Goal: Information Seeking & Learning: Learn about a topic

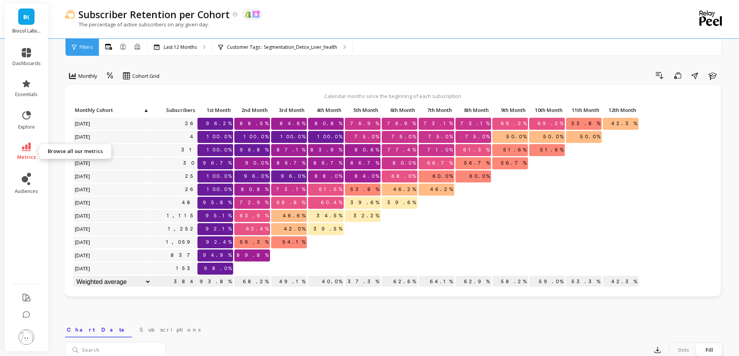
click at [28, 151] on icon at bounding box center [26, 147] width 9 height 9
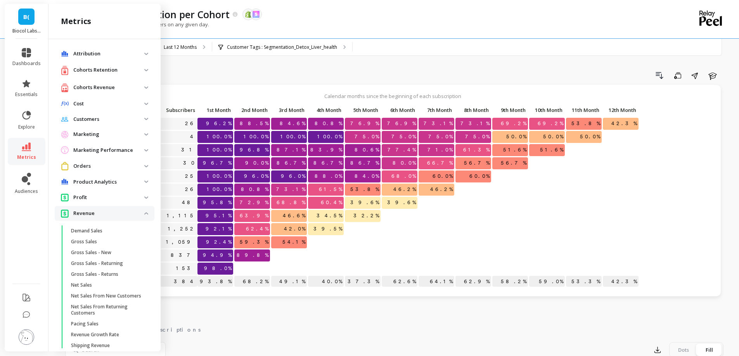
scroll to position [342, 0]
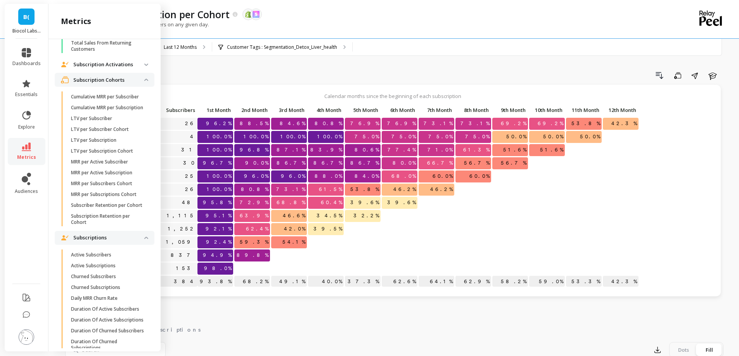
click at [128, 84] on p "Subscription Cohorts" at bounding box center [108, 80] width 71 height 8
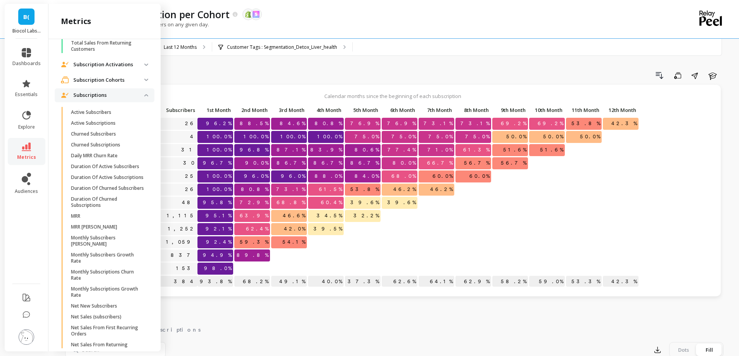
click at [125, 99] on p "Subscriptions" at bounding box center [108, 96] width 71 height 8
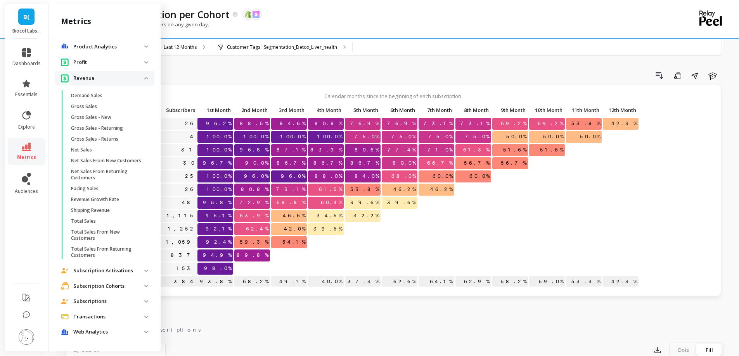
click at [117, 74] on p "Revenue" at bounding box center [108, 78] width 71 height 8
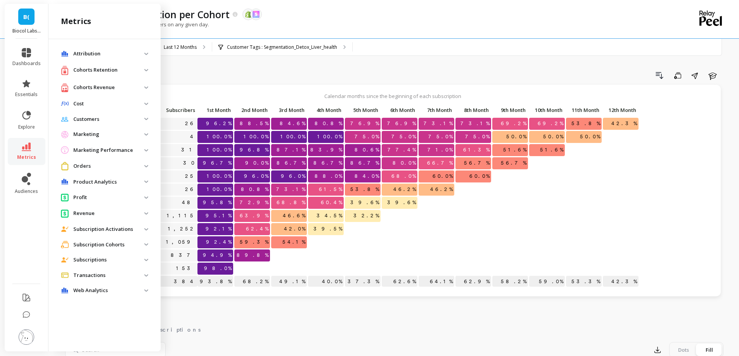
click at [97, 214] on p "Revenue" at bounding box center [108, 214] width 71 height 8
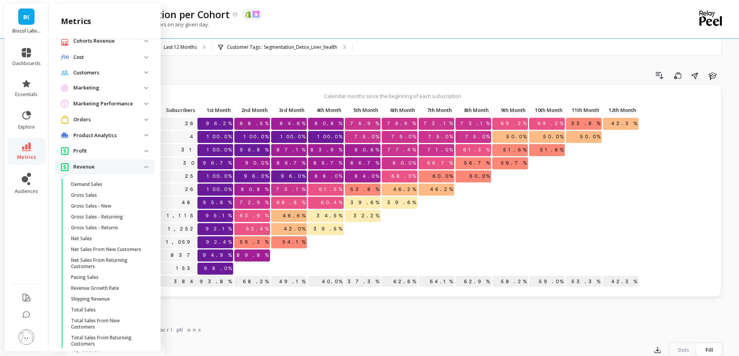
scroll to position [116, 0]
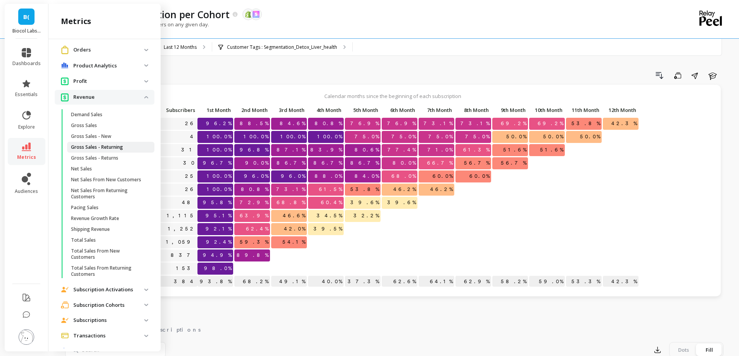
click at [122, 150] on p "Gross Sales - Returning" at bounding box center [97, 147] width 52 height 6
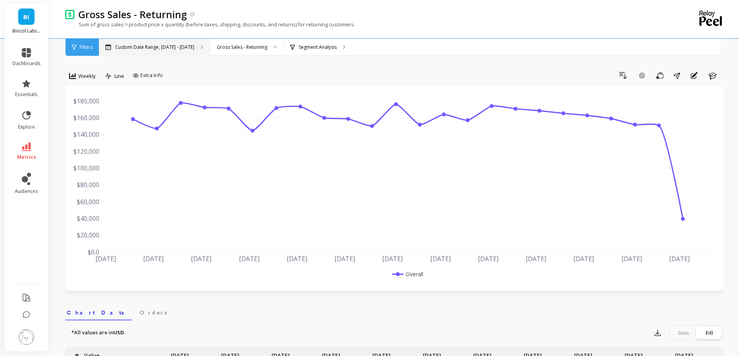
click at [191, 47] on div "Custom Date Range, [DATE] - [DATE]" at bounding box center [154, 47] width 111 height 17
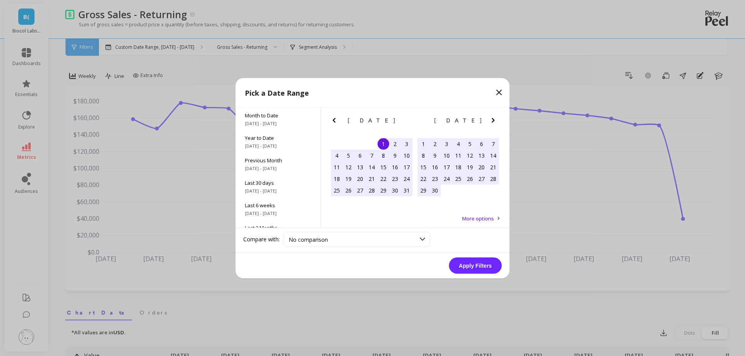
click at [331, 116] on icon "Previous Month" at bounding box center [333, 120] width 9 height 9
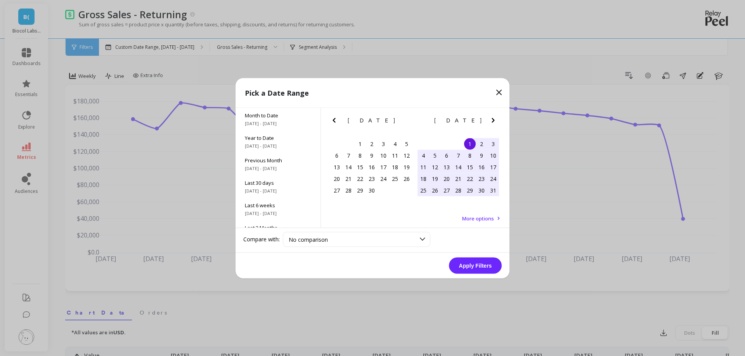
click at [490, 121] on icon "Next Month" at bounding box center [492, 120] width 9 height 9
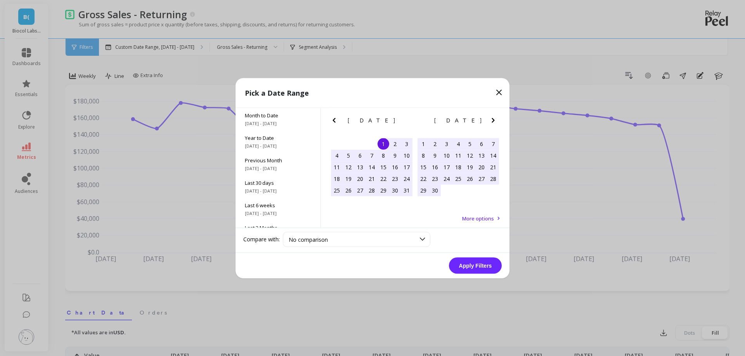
click at [424, 142] on div "1" at bounding box center [423, 144] width 12 height 12
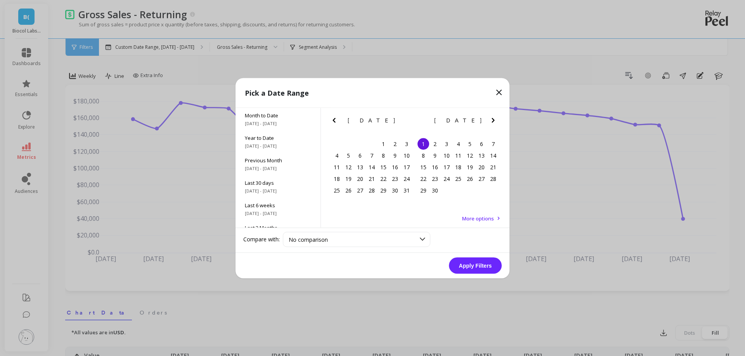
click at [338, 120] on icon "Previous Month" at bounding box center [333, 120] width 9 height 9
click at [375, 143] on div "1" at bounding box center [372, 144] width 12 height 12
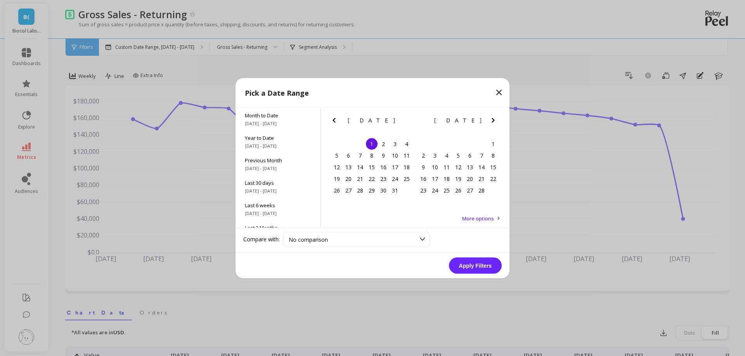
click at [492, 119] on icon "Next Month" at bounding box center [492, 120] width 9 height 9
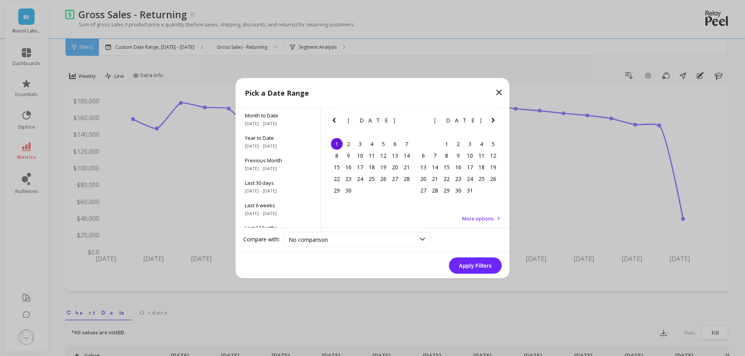
click at [492, 119] on icon "Next Month" at bounding box center [492, 120] width 9 height 9
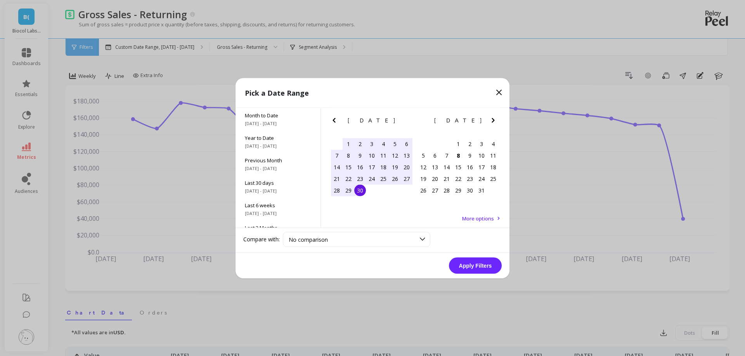
click at [362, 194] on div "30" at bounding box center [360, 191] width 12 height 12
click at [482, 266] on button "Apply Filters" at bounding box center [475, 266] width 53 height 16
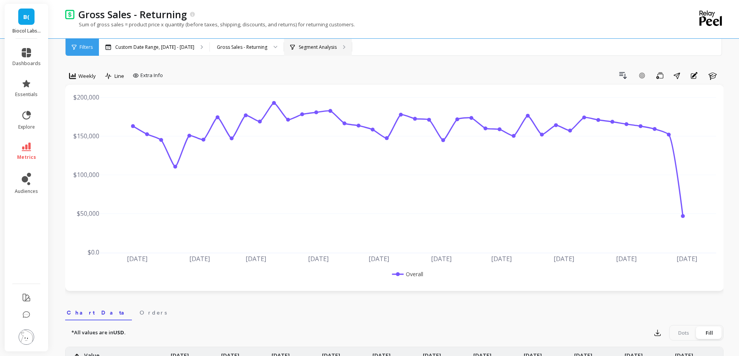
click at [302, 49] on p "Segment Analysis" at bounding box center [318, 47] width 38 height 6
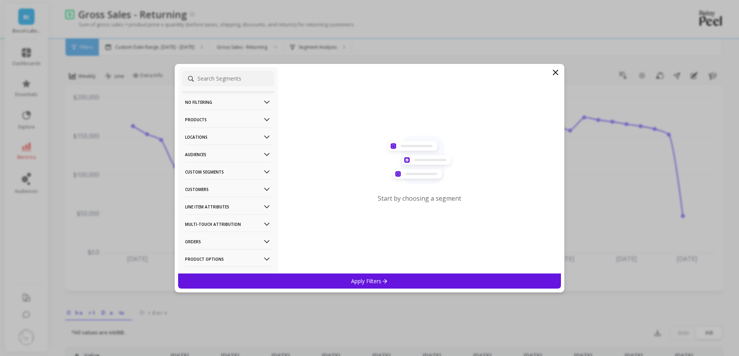
click at [222, 188] on p "Customers" at bounding box center [228, 190] width 86 height 20
click at [222, 207] on div "Customer Tags" at bounding box center [228, 204] width 92 height 12
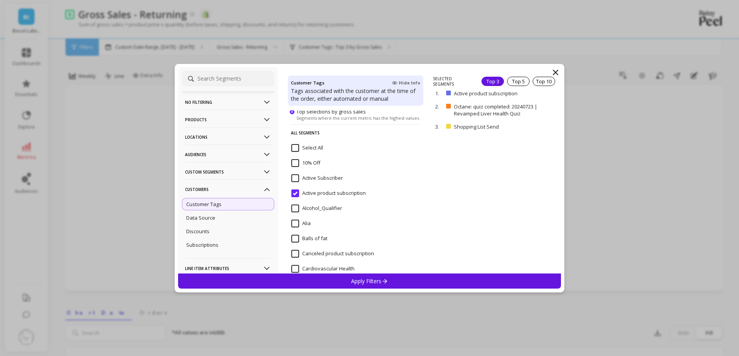
scroll to position [78, 0]
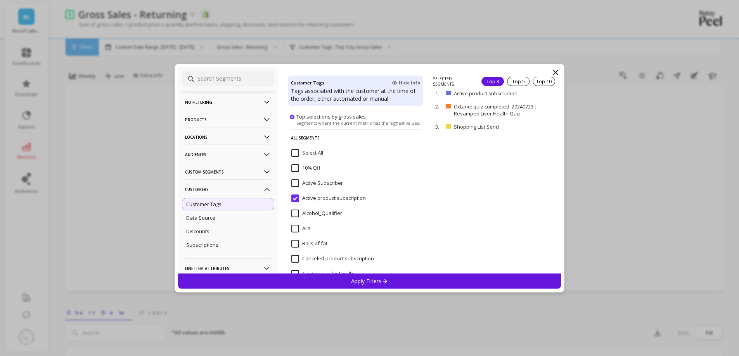
click at [297, 200] on subscription "Active product subscription" at bounding box center [328, 199] width 74 height 8
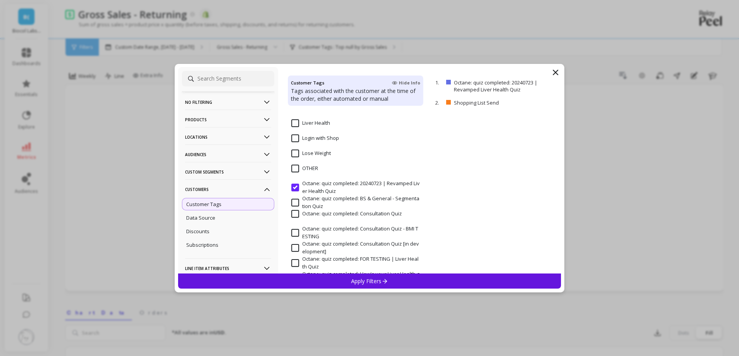
scroll to position [427, 0]
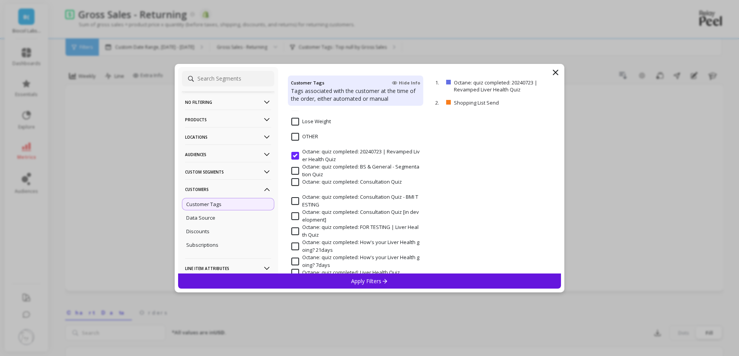
click at [296, 154] on Quiz "Octane: quiz completed: 20240723 | Revamped Liver Health Quiz" at bounding box center [355, 155] width 128 height 15
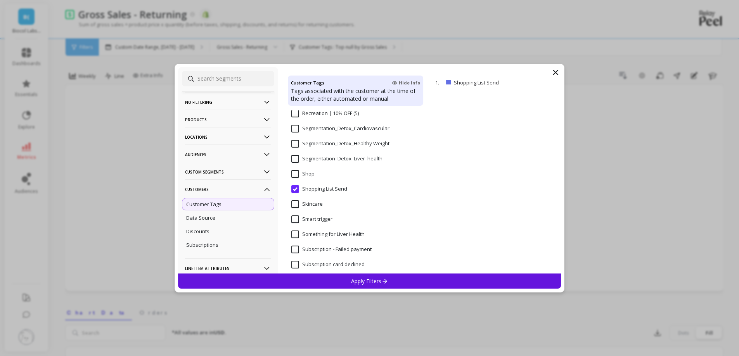
scroll to position [776, 0]
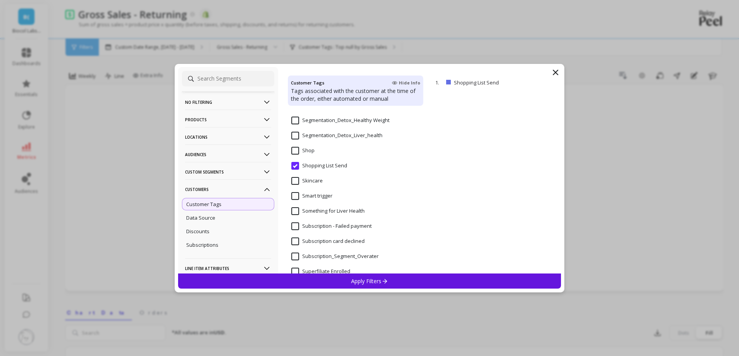
click at [294, 166] on Send "Shopping List Send" at bounding box center [319, 166] width 56 height 8
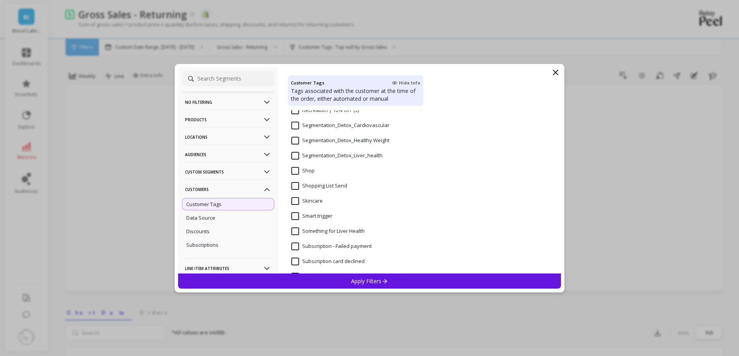
scroll to position [717, 0]
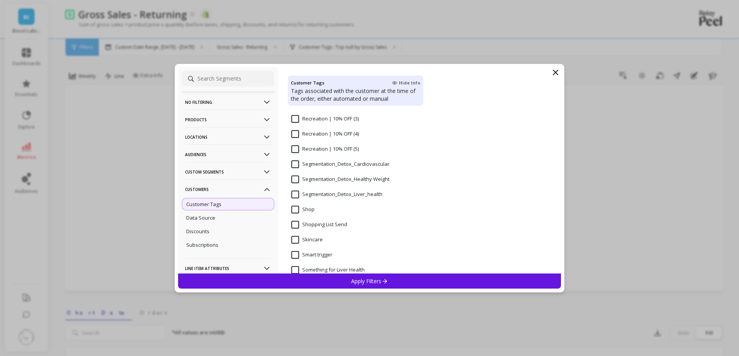
click at [299, 178] on Weight "Segmentation_Detox_Healthy Weight" at bounding box center [340, 180] width 98 height 8
click at [368, 278] on p "Apply Filters" at bounding box center [369, 281] width 37 height 7
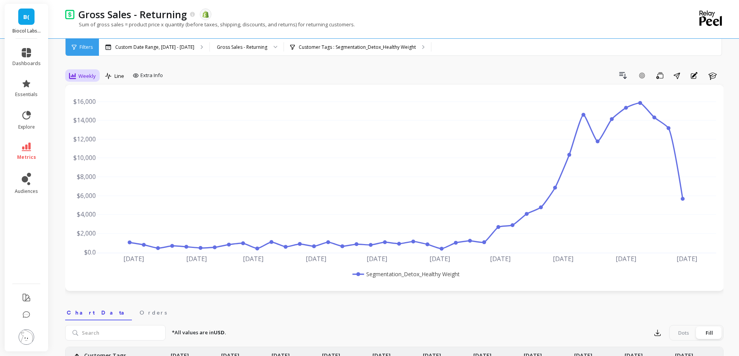
click at [93, 77] on span "Weekly" at bounding box center [86, 76] width 17 height 7
click at [98, 134] on div "Monthly" at bounding box center [94, 138] width 54 height 14
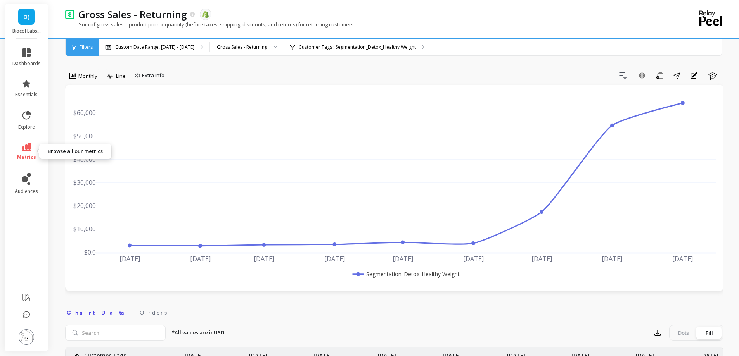
click at [21, 151] on link "metrics" at bounding box center [26, 152] width 28 height 18
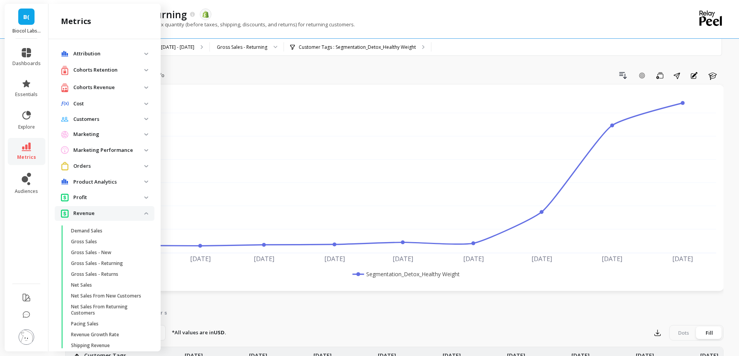
scroll to position [116, 0]
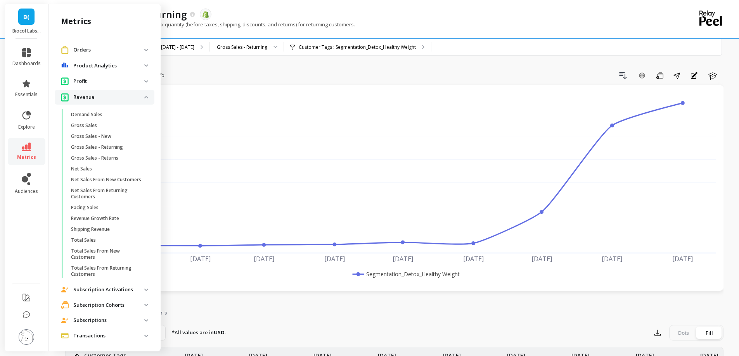
click at [101, 100] on p "Revenue" at bounding box center [108, 97] width 71 height 8
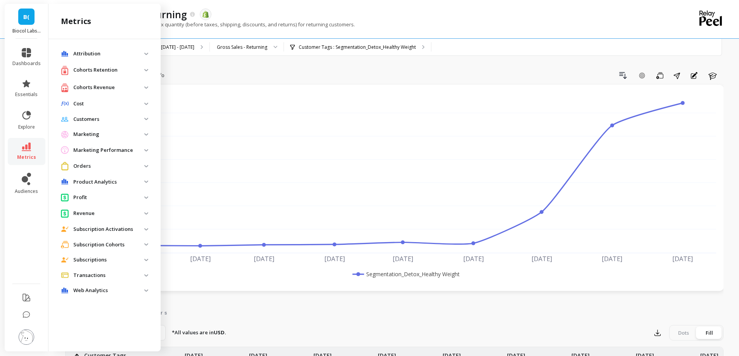
click at [98, 72] on p "Cohorts Retention" at bounding box center [108, 70] width 71 height 8
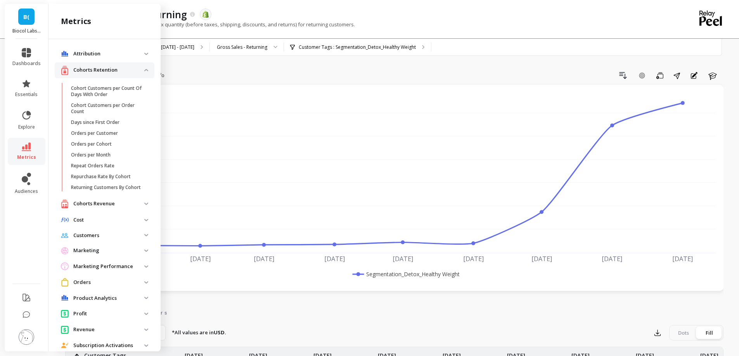
click at [98, 72] on p "Cohorts Retention" at bounding box center [108, 70] width 71 height 8
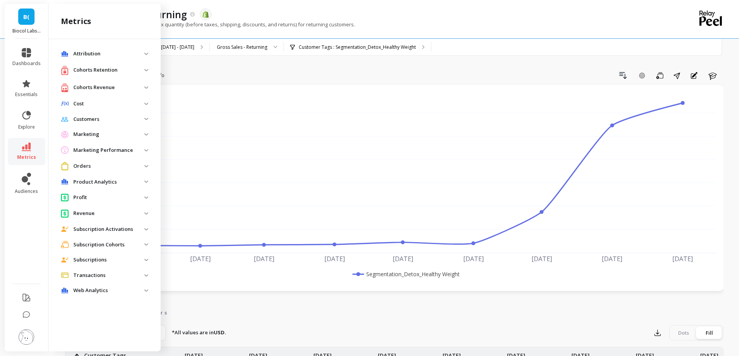
click at [99, 86] on p "Cohorts Revenue" at bounding box center [108, 88] width 71 height 8
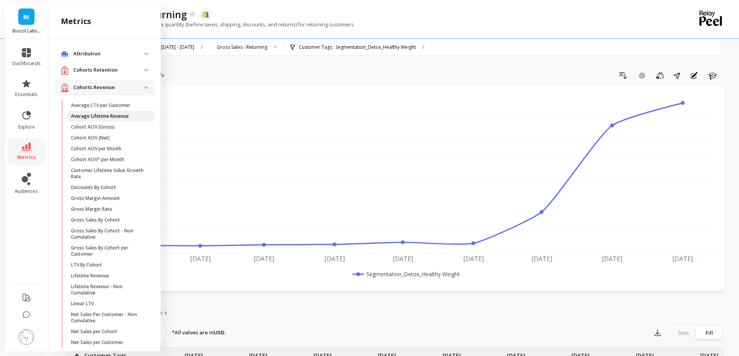
click at [100, 118] on p "Average Lifetime Revenue" at bounding box center [100, 116] width 58 height 6
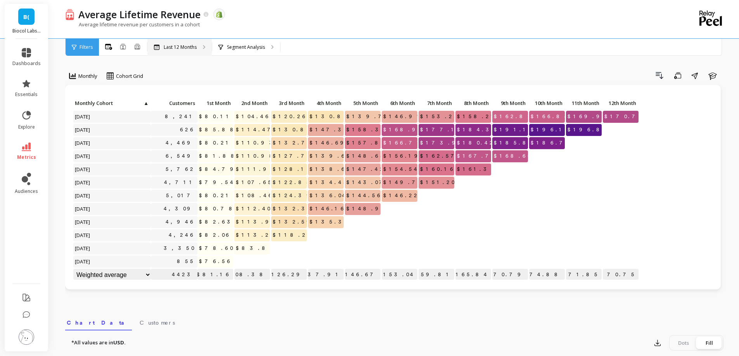
click at [187, 52] on div "Last 12 Months" at bounding box center [179, 47] width 64 height 17
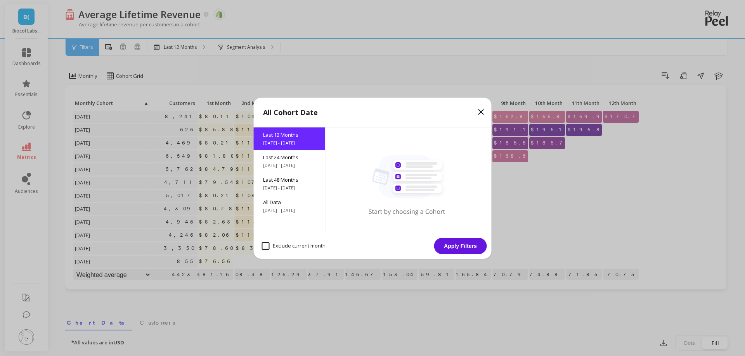
click at [482, 109] on icon at bounding box center [480, 111] width 9 height 9
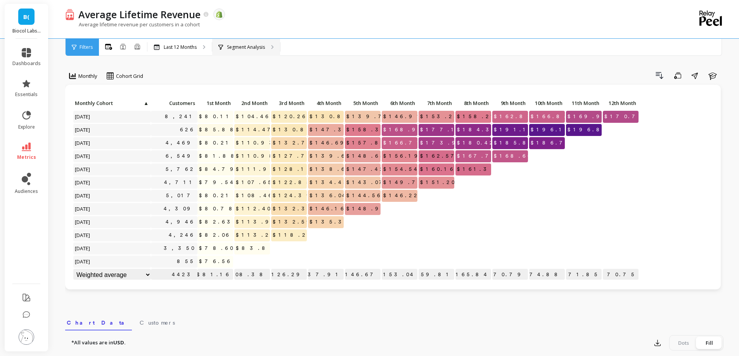
click at [232, 52] on div "Segment Analysis" at bounding box center [246, 47] width 68 height 17
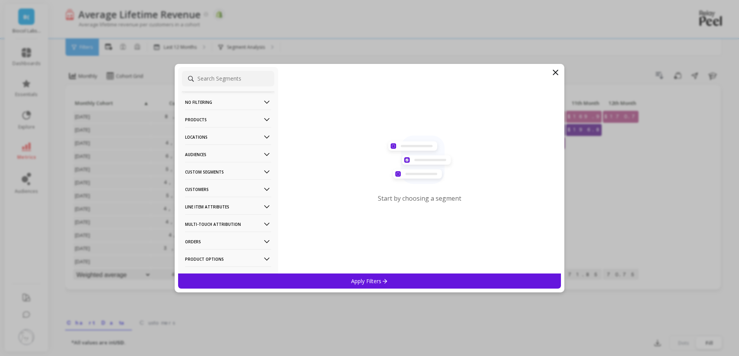
click at [212, 189] on p "Customers" at bounding box center [228, 190] width 86 height 20
click at [212, 201] on p "Customer Tags" at bounding box center [203, 204] width 35 height 7
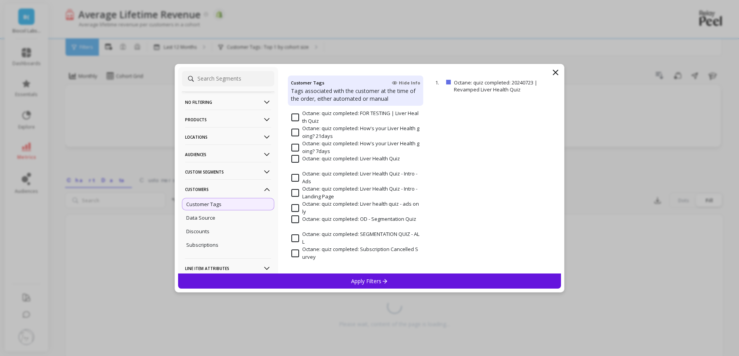
scroll to position [388, 0]
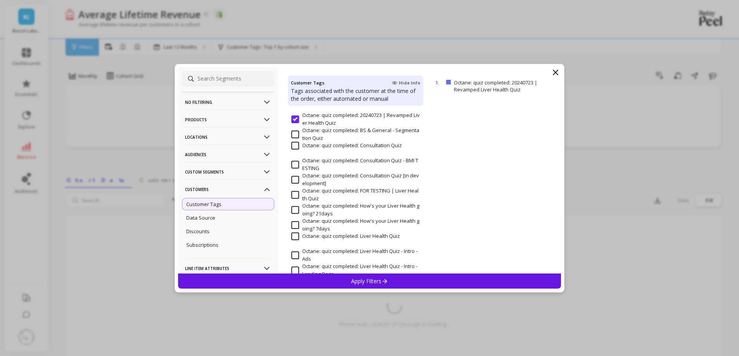
click at [295, 118] on Quiz "Octane: quiz completed: 20240723 | Revamped Liver Health Quiz" at bounding box center [355, 119] width 128 height 15
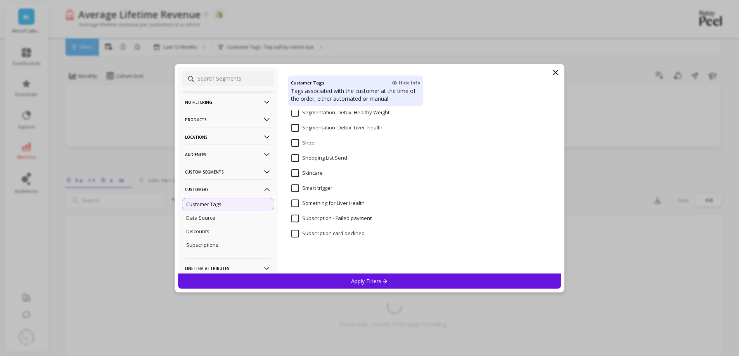
scroll to position [659, 0]
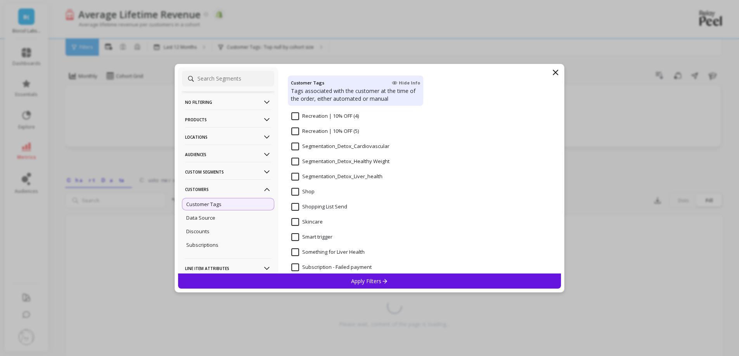
click at [336, 178] on input "Segmentation_Detox_Liver_health" at bounding box center [336, 177] width 91 height 8
click at [333, 152] on span "Segmentation_Detox_Cardiovascular" at bounding box center [340, 151] width 98 height 16
click at [332, 164] on Weight "Segmentation_Detox_Healthy Weight" at bounding box center [340, 162] width 98 height 8
click at [370, 280] on p "Apply Filters" at bounding box center [369, 281] width 37 height 7
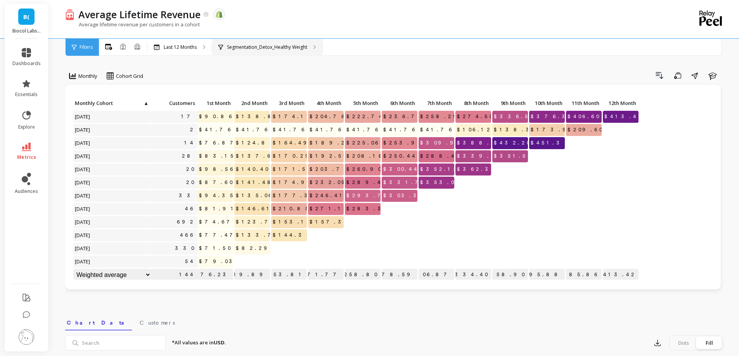
click at [303, 47] on p "Segmentation_Detox_Healthy Weight" at bounding box center [267, 47] width 80 height 6
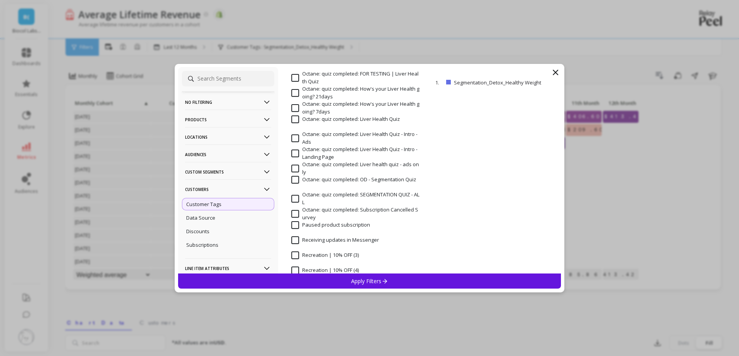
scroll to position [659, 0]
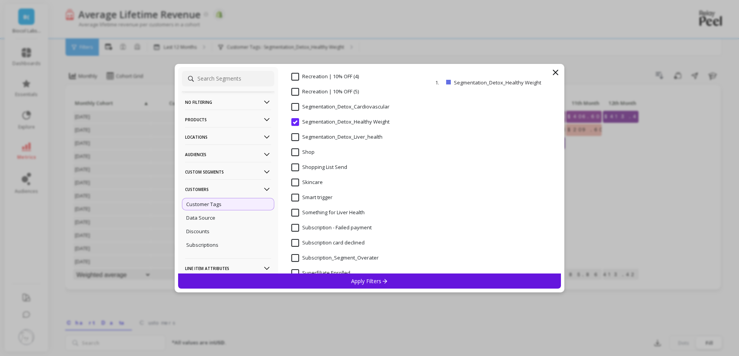
click at [337, 136] on input "Segmentation_Detox_Liver_health" at bounding box center [336, 137] width 91 height 8
click at [363, 278] on p "Apply Filters" at bounding box center [369, 281] width 37 height 7
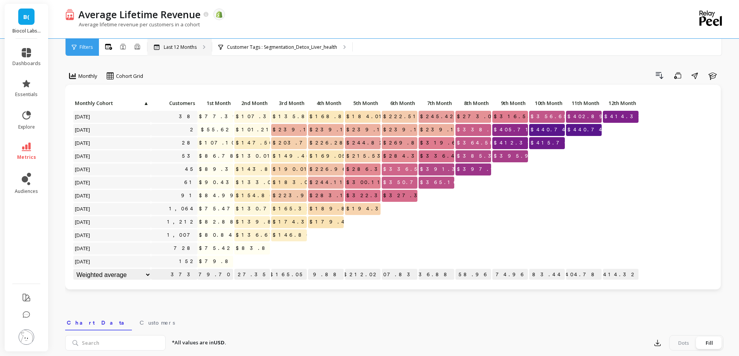
click at [197, 44] on div "Last 12 Months" at bounding box center [179, 47] width 64 height 17
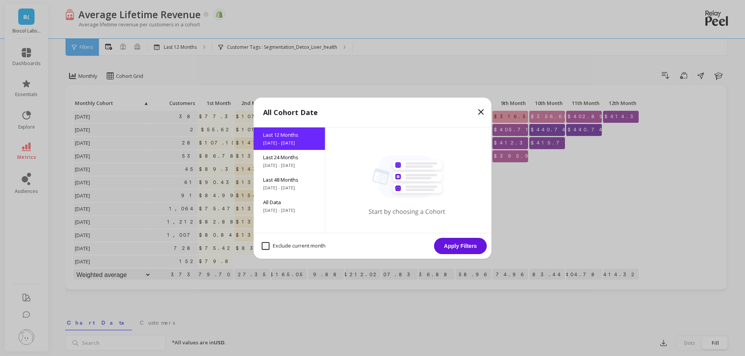
click at [480, 115] on icon at bounding box center [480, 111] width 9 height 9
